Goal: Transaction & Acquisition: Book appointment/travel/reservation

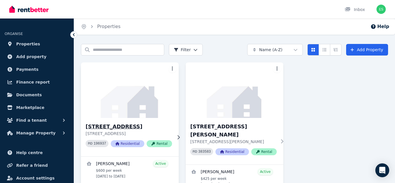
click at [125, 103] on img at bounding box center [130, 90] width 103 height 58
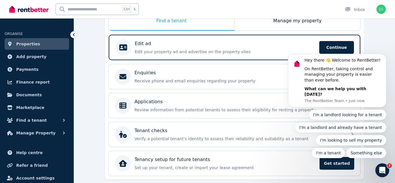
scroll to position [101, 0]
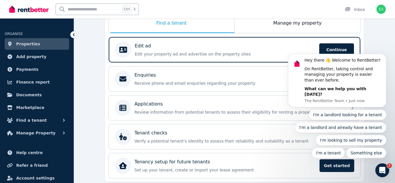
click at [293, 26] on body "Hey there 👋 Welcome to RentBetter! On RentBetter, taking control and managing y…" at bounding box center [337, 85] width 111 height 160
click at [293, 23] on body "Hey there 👋 Welcome to RentBetter! On RentBetter, taking control and managing y…" at bounding box center [337, 85] width 111 height 160
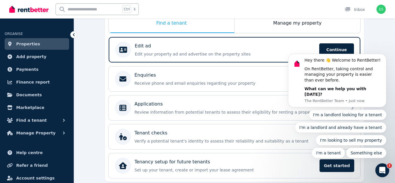
click at [293, 23] on body "Hey there 👋 Welcome to RentBetter! On RentBetter, taking control and managing y…" at bounding box center [337, 85] width 111 height 160
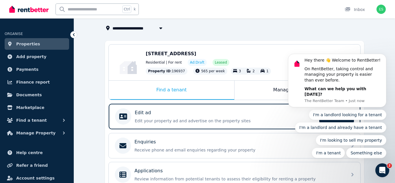
scroll to position [35, 0]
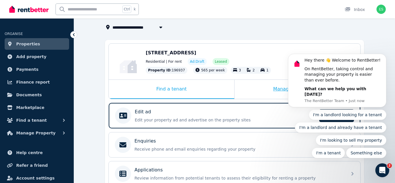
click at [241, 89] on div "Manage my property" at bounding box center [297, 89] width 126 height 19
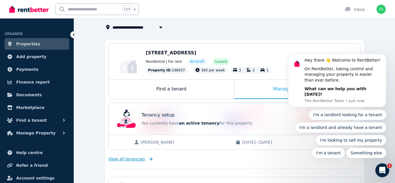
click at [134, 160] on span "View all tenancies" at bounding box center [126, 159] width 36 height 6
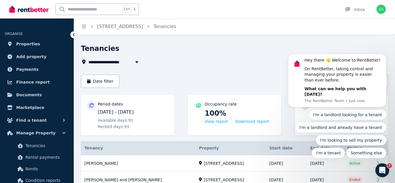
click at [382, 174] on icon "Open Intercom Messenger" at bounding box center [383, 171] width 10 height 10
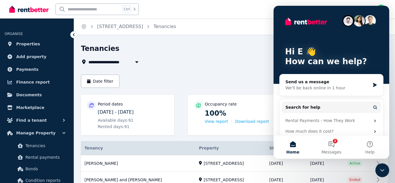
click at [382, 174] on div "Close Intercom Messenger" at bounding box center [382, 170] width 14 height 14
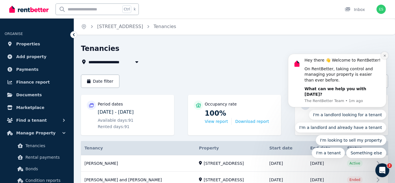
click at [384, 57] on icon "Dismiss notification" at bounding box center [384, 55] width 3 height 3
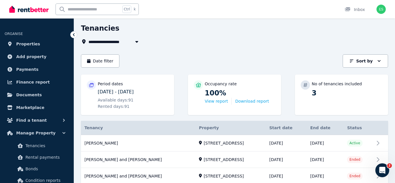
scroll to position [24, 0]
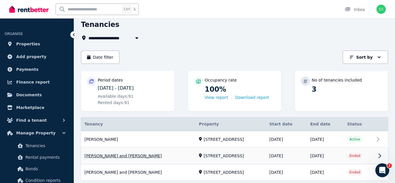
click at [134, 157] on link "View property details" at bounding box center [234, 156] width 307 height 16
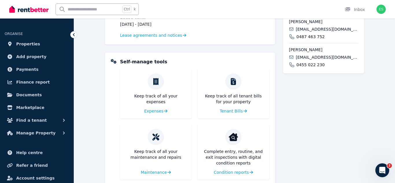
scroll to position [214, 0]
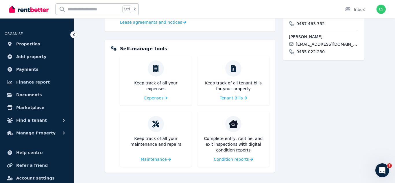
click at [93, 9] on input "text" at bounding box center [88, 9] width 65 height 11
type input "**********"
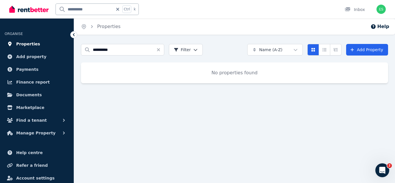
click at [26, 44] on span "Properties" at bounding box center [28, 43] width 24 height 7
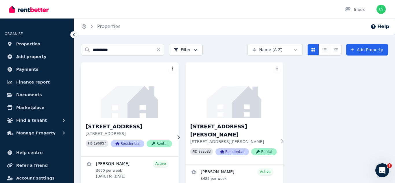
click at [116, 87] on img at bounding box center [130, 90] width 103 height 58
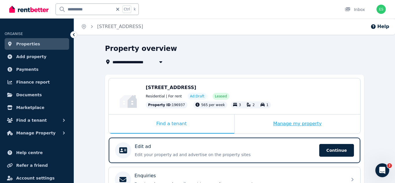
click at [308, 126] on div "Manage my property" at bounding box center [297, 123] width 126 height 19
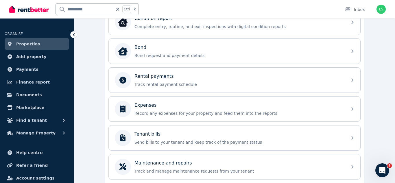
scroll to position [200, 0]
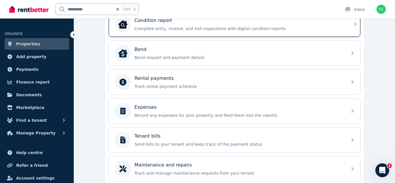
click at [300, 27] on p "Complete entry, routine, and exit inspections with digital condition reports" at bounding box center [238, 29] width 209 height 6
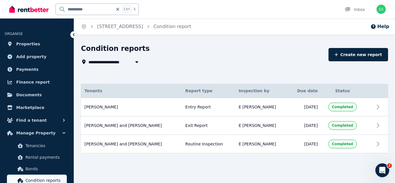
scroll to position [1, 0]
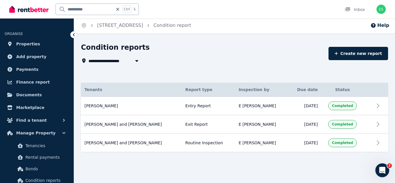
click at [40, 28] on li "ORGANISE" at bounding box center [37, 30] width 64 height 13
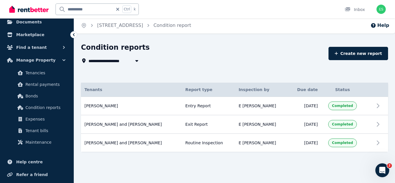
scroll to position [99, 0]
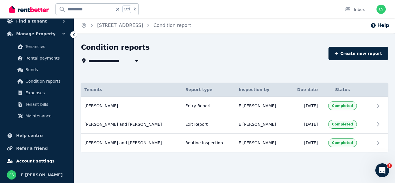
click at [25, 162] on span "Account settings" at bounding box center [35, 161] width 38 height 7
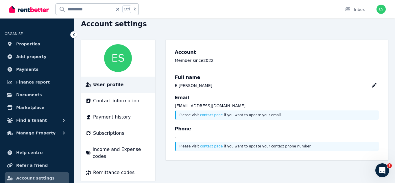
scroll to position [26, 0]
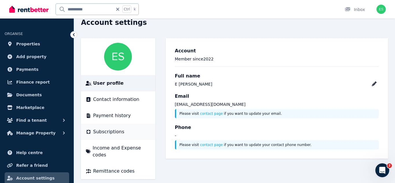
click at [107, 133] on span "Subscriptions" at bounding box center [108, 131] width 31 height 7
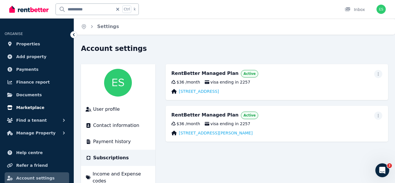
click at [27, 107] on span "Marketplace" at bounding box center [30, 107] width 28 height 7
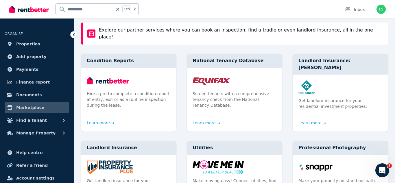
scroll to position [39, 0]
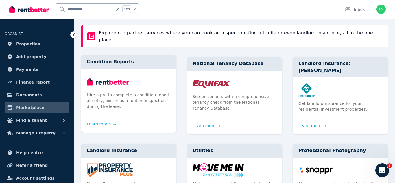
click at [113, 97] on p "Hire a pro to complete a condition report at entry, exit or as a routine inspec…" at bounding box center [129, 100] width 84 height 17
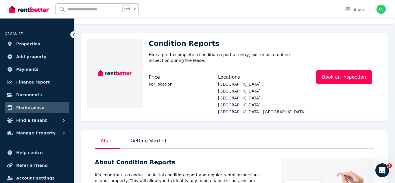
scroll to position [14, 0]
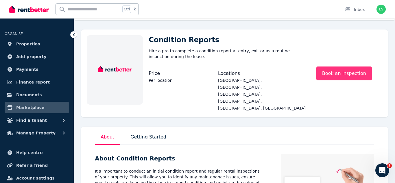
click at [342, 71] on link "Book an inspection" at bounding box center [344, 73] width 56 height 14
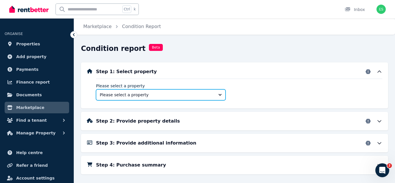
click at [219, 93] on button "Please select a property" at bounding box center [161, 94] width 130 height 11
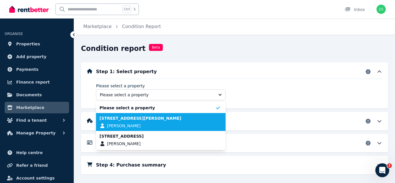
click at [191, 123] on div "[STREET_ADDRESS][PERSON_NAME] [PERSON_NAME]" at bounding box center [157, 121] width 116 height 13
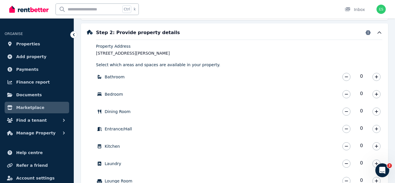
scroll to position [90, 0]
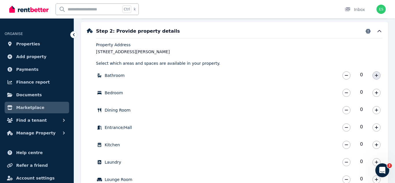
click at [374, 75] on button "button" at bounding box center [376, 75] width 8 height 8
click at [375, 91] on icon "button" at bounding box center [376, 93] width 3 height 4
click at [375, 112] on icon "button" at bounding box center [376, 110] width 3 height 4
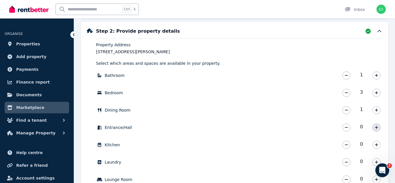
click at [375, 128] on icon "button" at bounding box center [376, 127] width 3 height 4
click at [375, 145] on icon "button" at bounding box center [376, 145] width 3 height 4
click at [375, 161] on icon "button" at bounding box center [376, 162] width 3 height 4
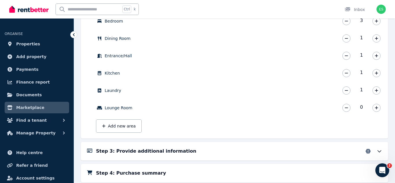
scroll to position [164, 0]
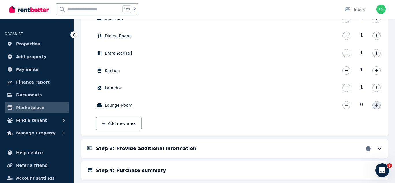
click at [377, 106] on icon "button" at bounding box center [376, 105] width 3 height 4
click at [126, 124] on button "Add new area" at bounding box center [119, 123] width 46 height 13
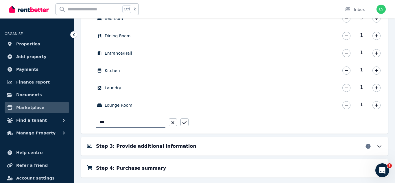
type input "****"
click at [184, 122] on icon "button" at bounding box center [184, 122] width 4 height 5
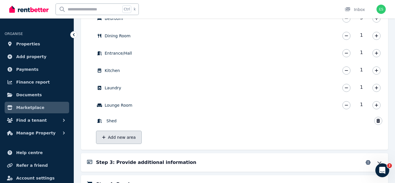
click at [120, 135] on button "Add new area" at bounding box center [119, 137] width 46 height 13
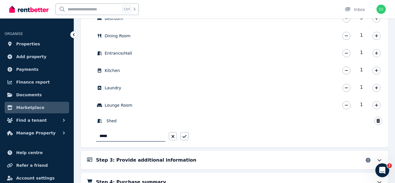
type input "******"
click at [185, 136] on icon "button" at bounding box center [184, 136] width 4 height 3
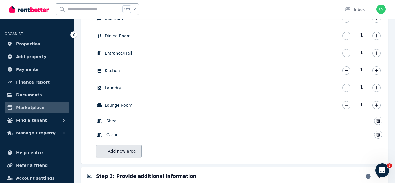
click at [118, 151] on button "Add new area" at bounding box center [119, 151] width 46 height 13
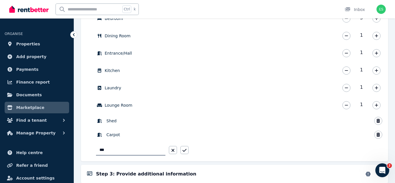
type input "****"
click at [185, 152] on icon "button" at bounding box center [184, 150] width 4 height 5
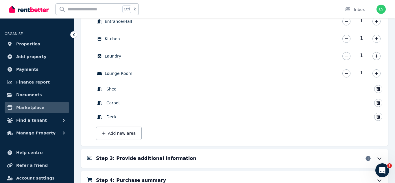
scroll to position [216, 0]
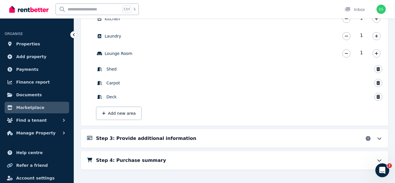
click at [378, 138] on icon at bounding box center [379, 139] width 3 height 2
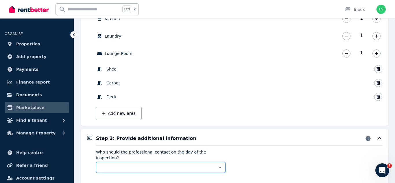
click at [219, 162] on select "** ****** *****" at bounding box center [161, 167] width 130 height 11
select select "******"
click at [96, 162] on select "** ****** *****" at bounding box center [161, 167] width 130 height 11
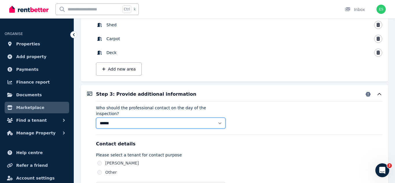
scroll to position [284, 0]
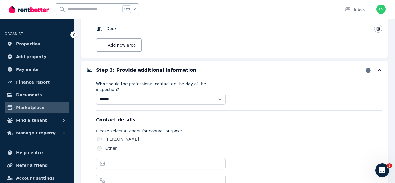
type input "**********"
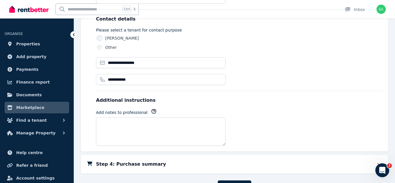
scroll to position [400, 0]
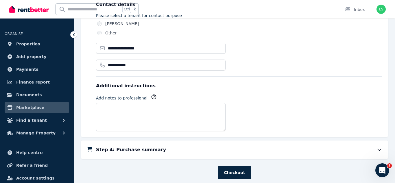
click at [379, 147] on icon at bounding box center [379, 150] width 6 height 6
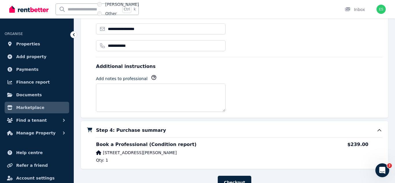
scroll to position [447, 0]
